Goal: Obtain resource: Download file/media

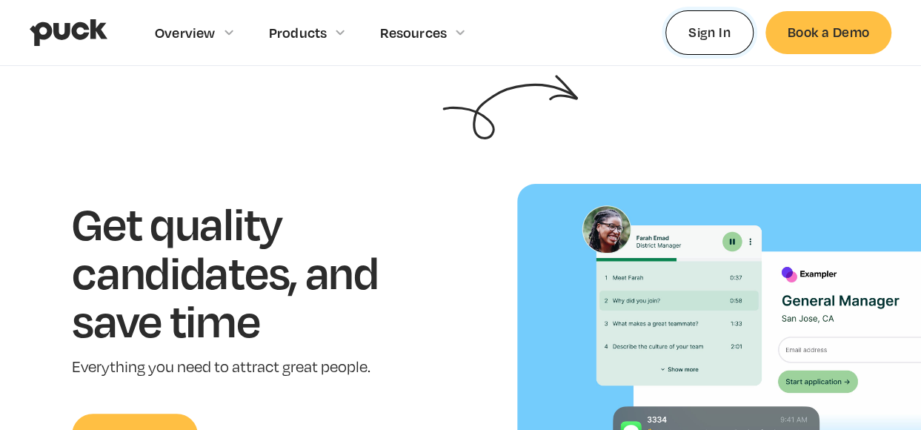
click at [690, 39] on link "Sign In" at bounding box center [709, 32] width 88 height 44
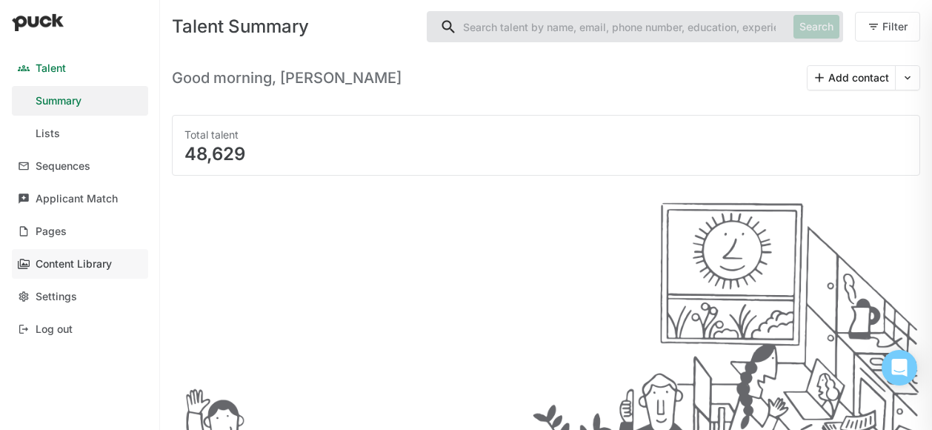
click at [81, 267] on div "Content Library" at bounding box center [74, 264] width 76 height 13
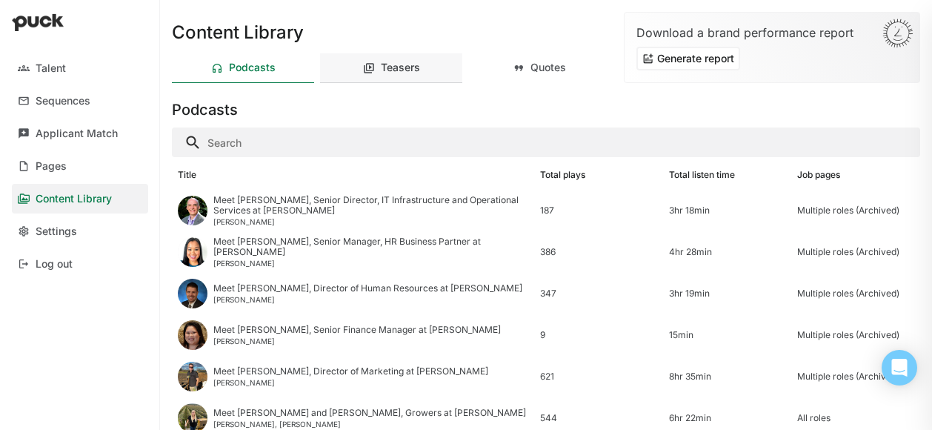
click at [382, 75] on div "Teasers" at bounding box center [391, 68] width 142 height 30
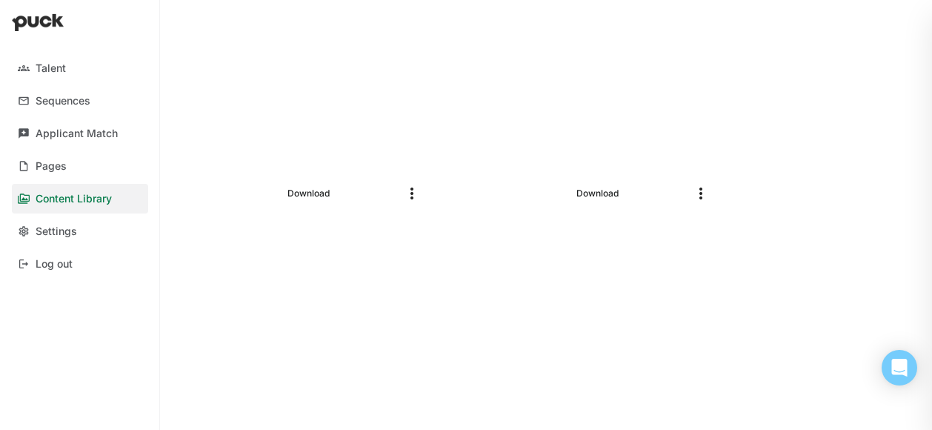
scroll to position [222, 0]
click at [290, 164] on link "Download" at bounding box center [308, 163] width 54 height 18
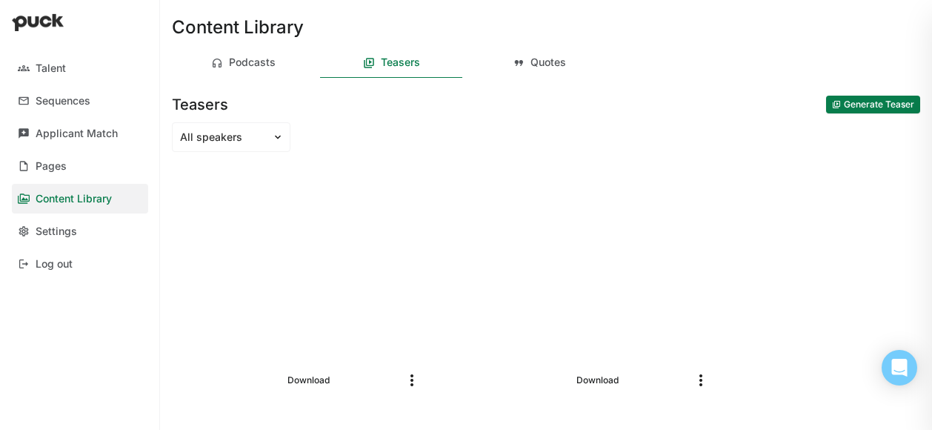
scroll to position [0, 0]
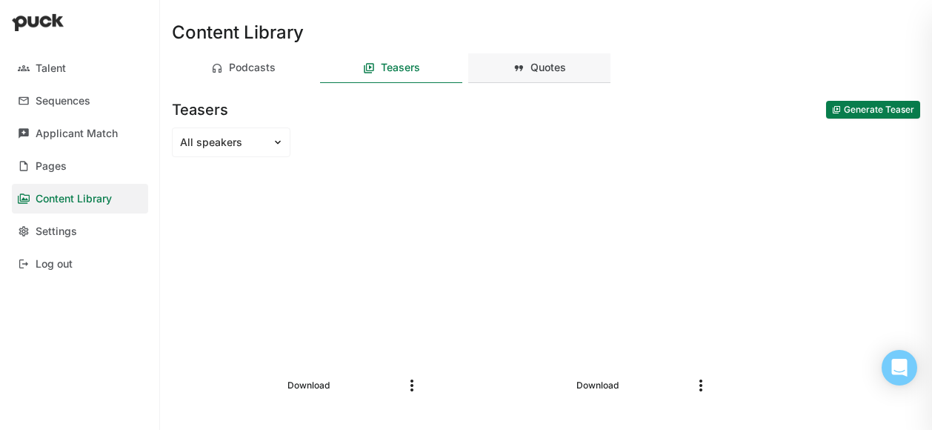
click at [541, 74] on div "Quotes" at bounding box center [539, 68] width 142 height 30
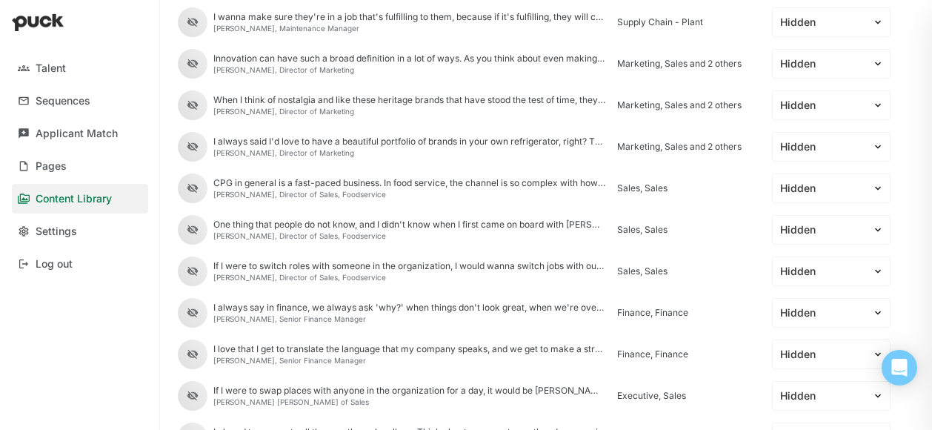
scroll to position [519, 0]
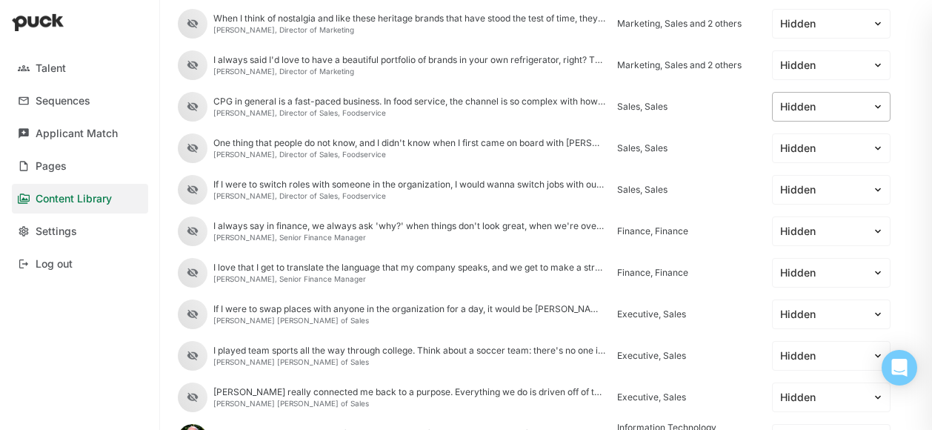
click at [823, 105] on div at bounding box center [822, 107] width 84 height 16
click at [824, 149] on div "Visible" at bounding box center [818, 148] width 35 height 13
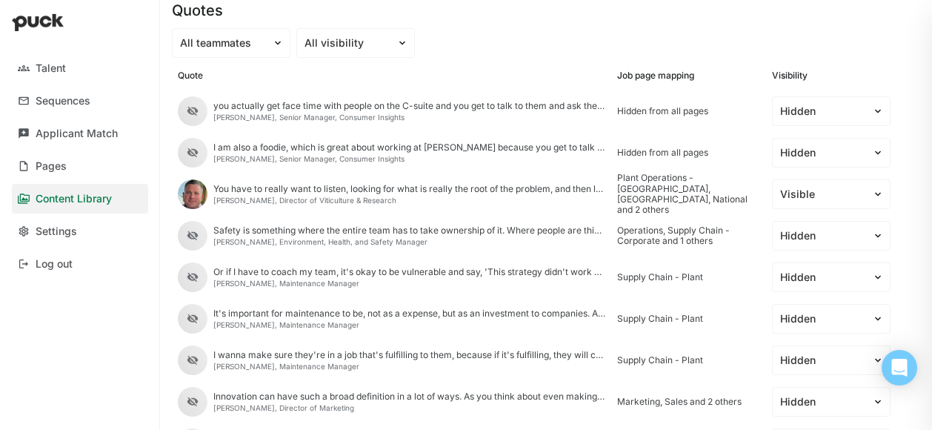
scroll to position [0, 0]
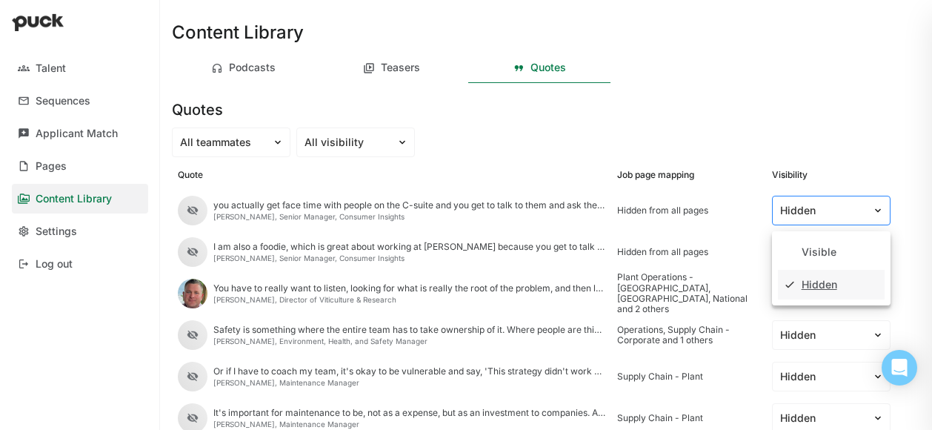
click at [813, 204] on div at bounding box center [822, 211] width 84 height 16
click at [818, 251] on div "Visible" at bounding box center [818, 252] width 35 height 13
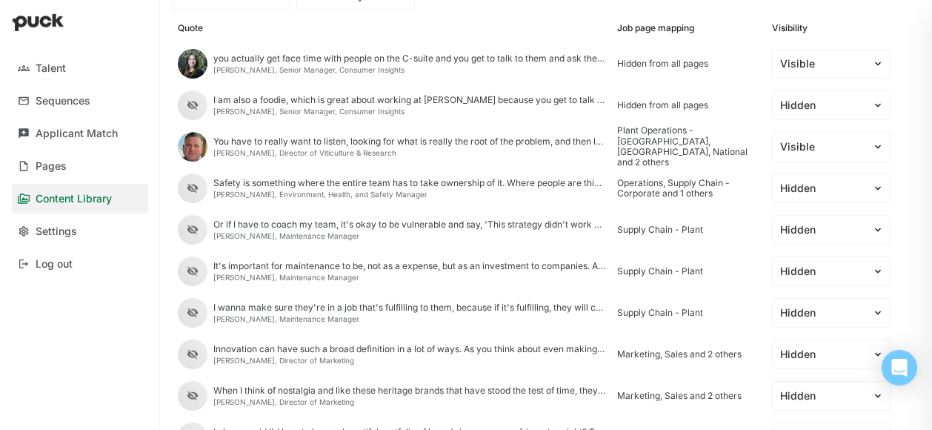
scroll to position [148, 0]
click at [819, 236] on div "Hidden" at bounding box center [822, 228] width 99 height 21
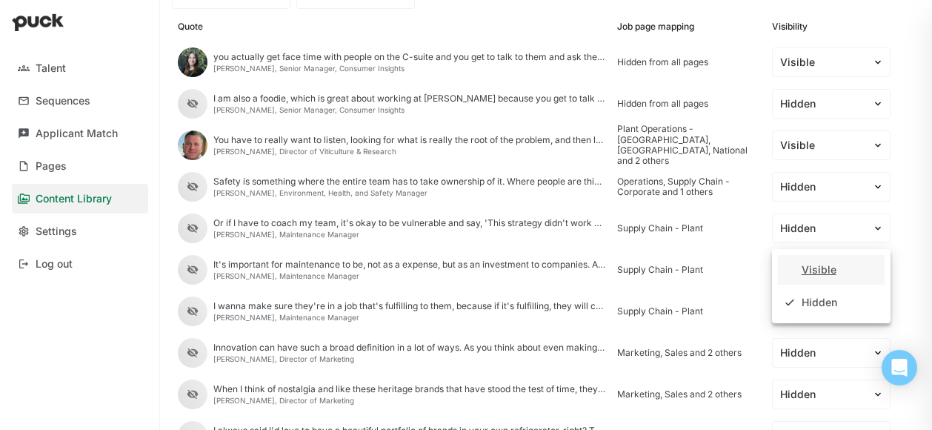
click at [818, 268] on div "Visible" at bounding box center [818, 270] width 35 height 13
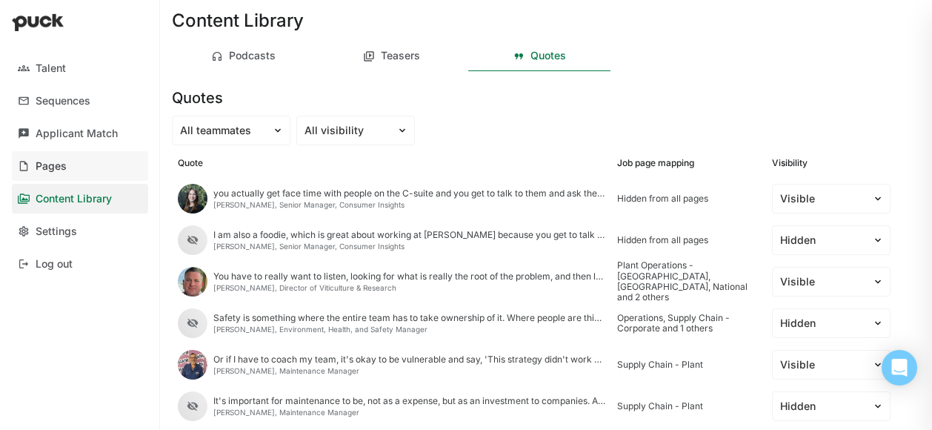
scroll to position [0, 0]
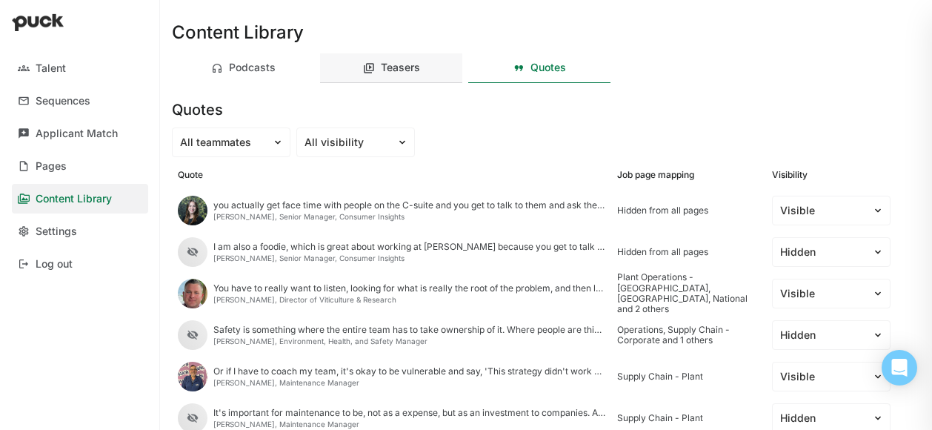
click at [395, 64] on div "Teasers" at bounding box center [400, 67] width 39 height 13
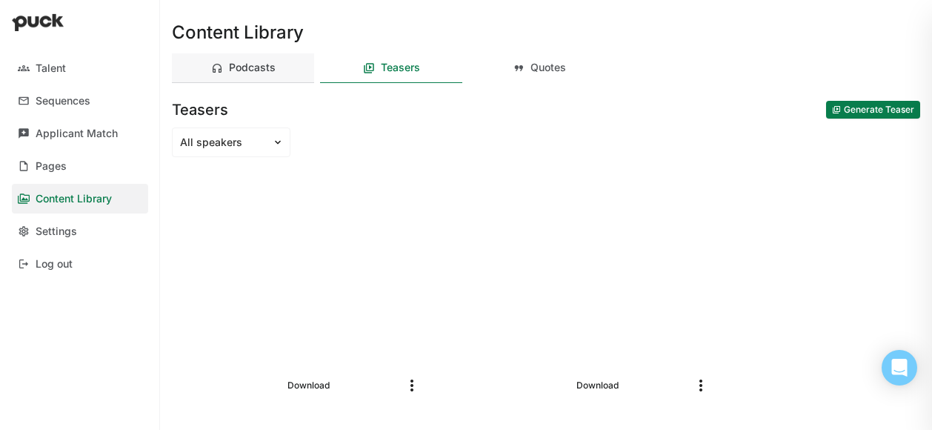
click at [256, 68] on div "Podcasts" at bounding box center [252, 67] width 47 height 13
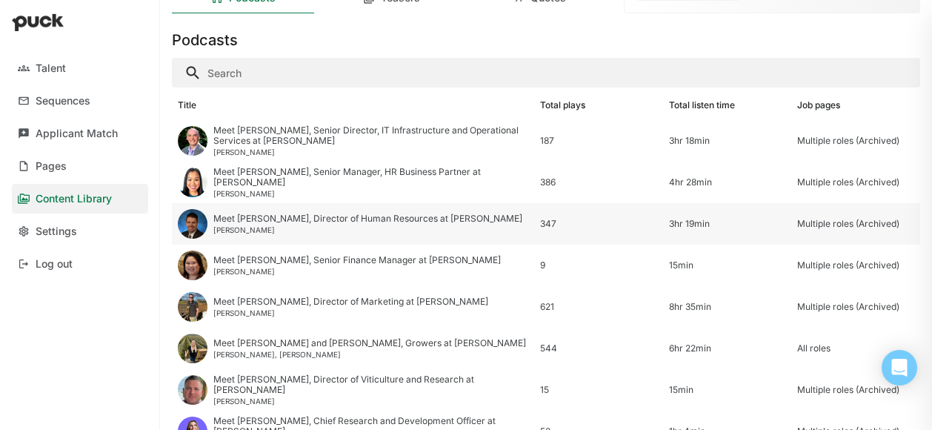
scroll to position [148, 0]
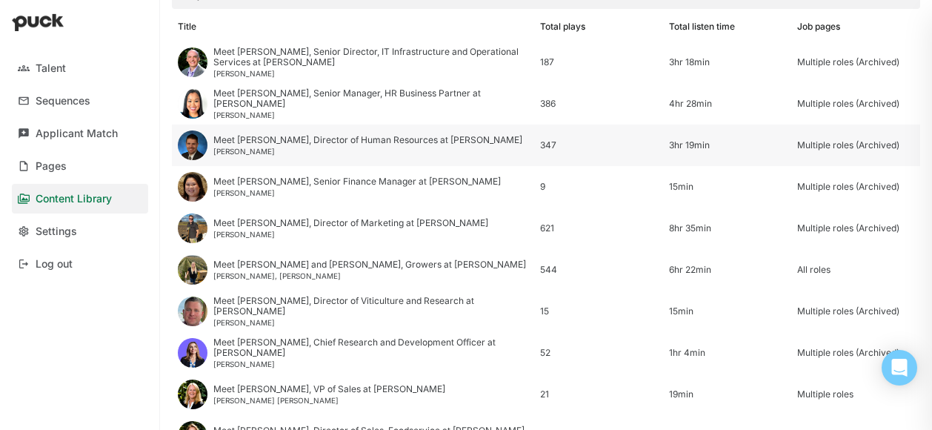
click at [802, 140] on div "Multiple roles (Archived)" at bounding box center [855, 145] width 117 height 10
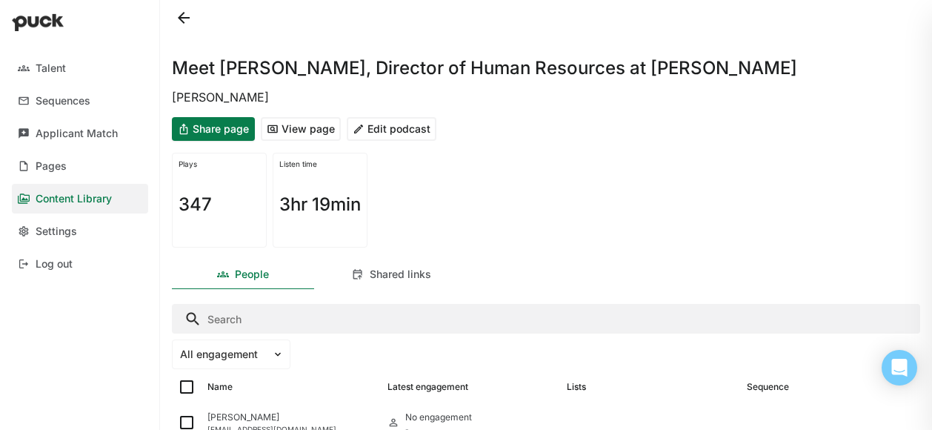
click at [318, 129] on button "View page" at bounding box center [301, 129] width 80 height 24
